Goal: Obtain resource: Download file/media

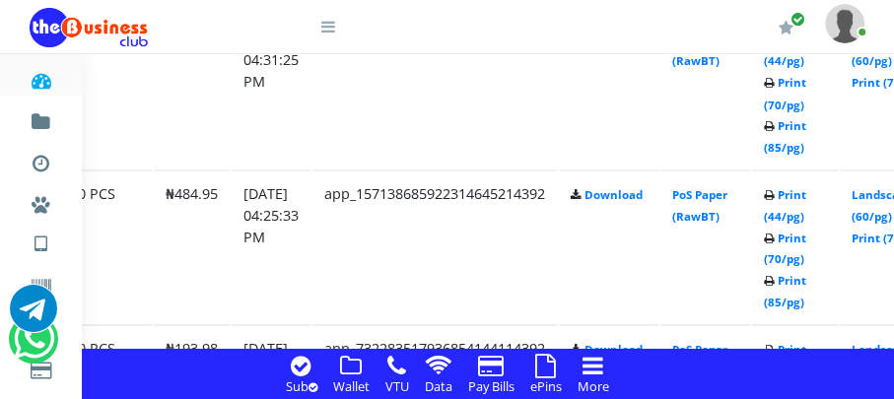
scroll to position [1746, 223]
click at [807, 234] on link "Print (70/pg)" at bounding box center [785, 248] width 42 height 36
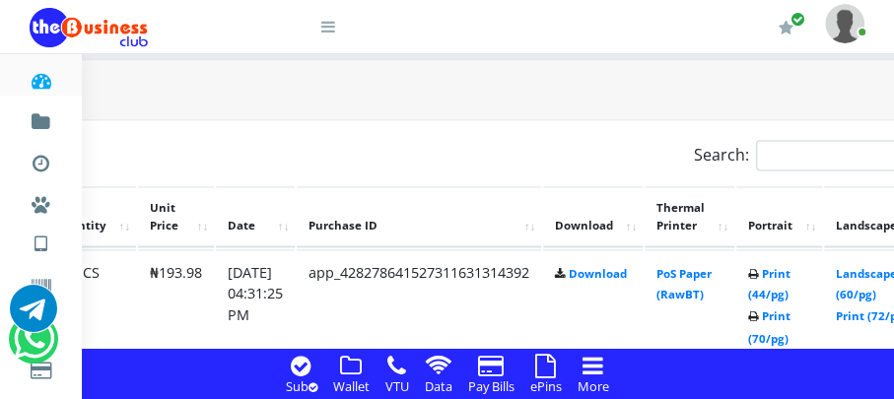
scroll to position [1511, 239]
click at [791, 312] on link "Print (70/pg)" at bounding box center [769, 328] width 42 height 36
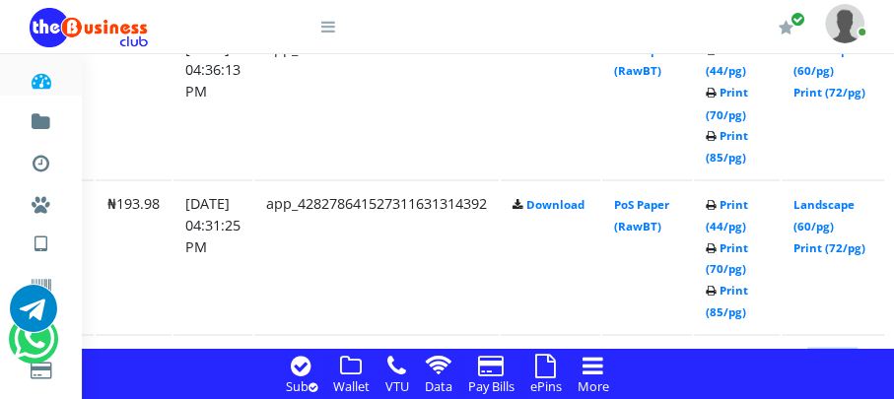
scroll to position [1736, 350]
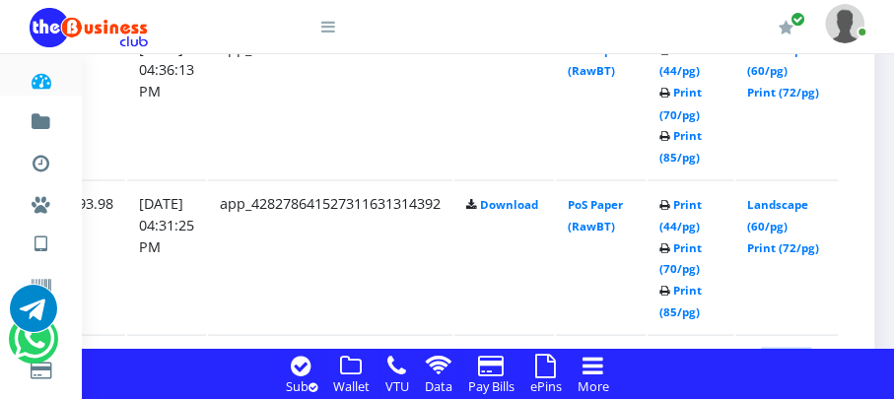
drag, startPoint x: 888, startPoint y: 331, endPoint x: 901, endPoint y: 308, distance: 27.4
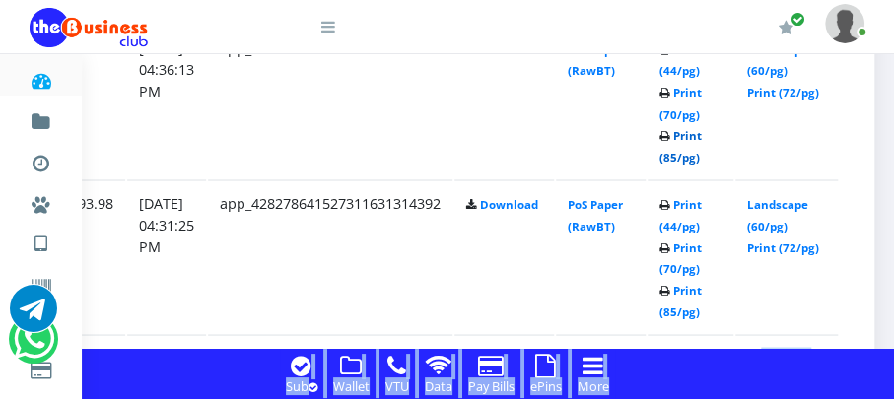
drag, startPoint x: 901, startPoint y: 308, endPoint x: 685, endPoint y: 134, distance: 277.1
click at [685, 134] on link "Print (85/pg)" at bounding box center [681, 145] width 42 height 36
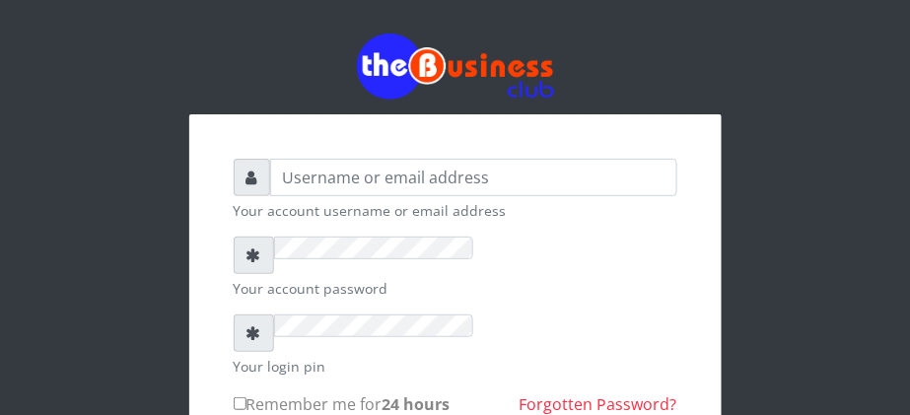
click at [722, 34] on div at bounding box center [455, 67] width 533 height 66
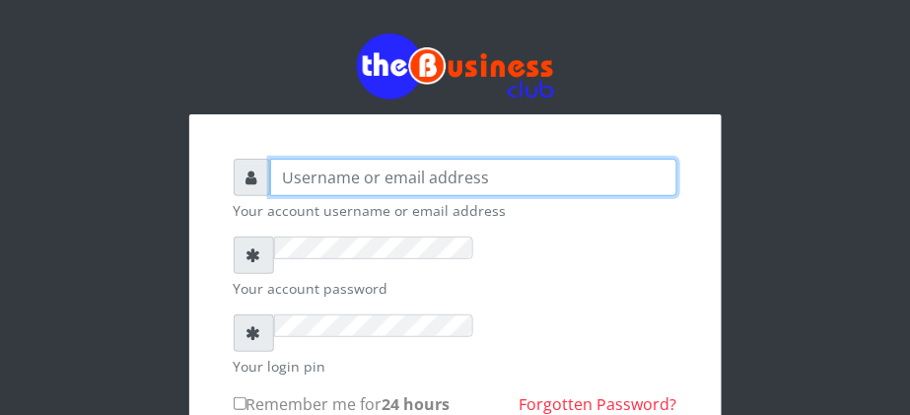
click at [270, 159] on input "text" at bounding box center [473, 177] width 407 height 37
type input "happinesschidera20@gmail.com"
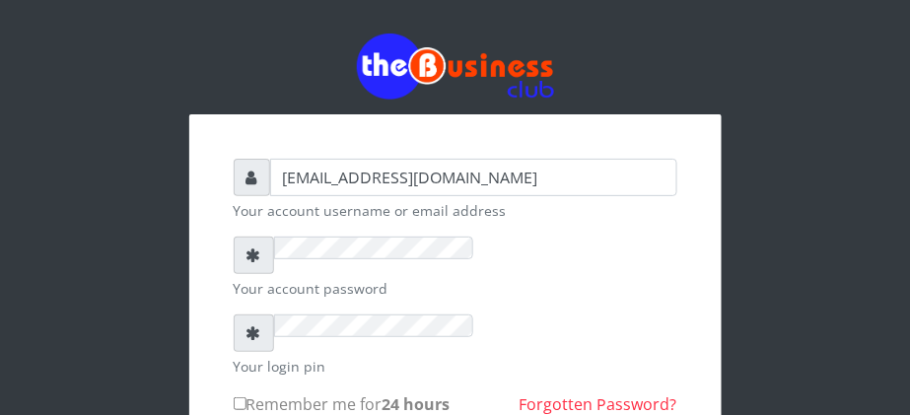
click at [234, 397] on input "Remember me for 24 hours" at bounding box center [240, 403] width 13 height 13
checkbox input "true"
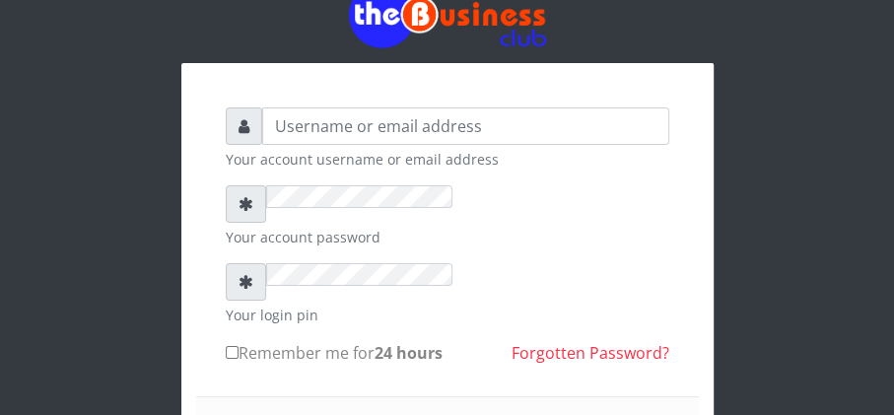
scroll to position [104, 0]
